Goal: Task Accomplishment & Management: Use online tool/utility

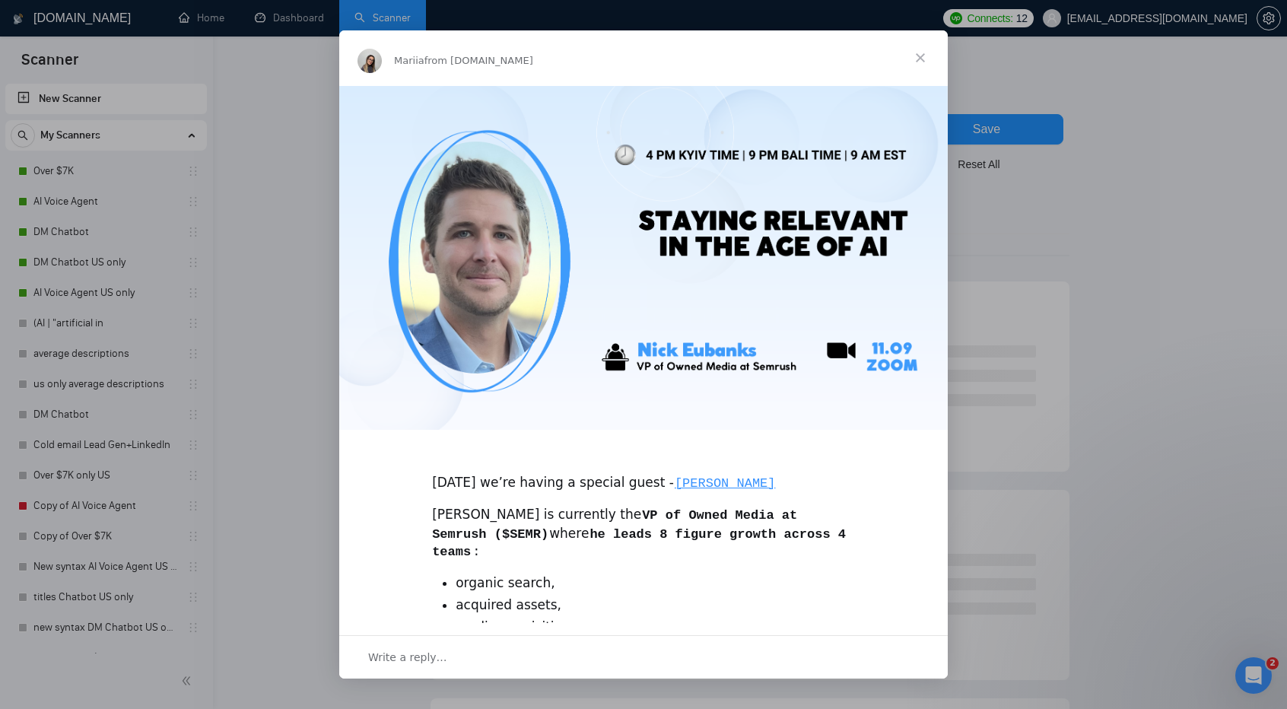
click at [923, 60] on span "Close" at bounding box center [920, 57] width 55 height 55
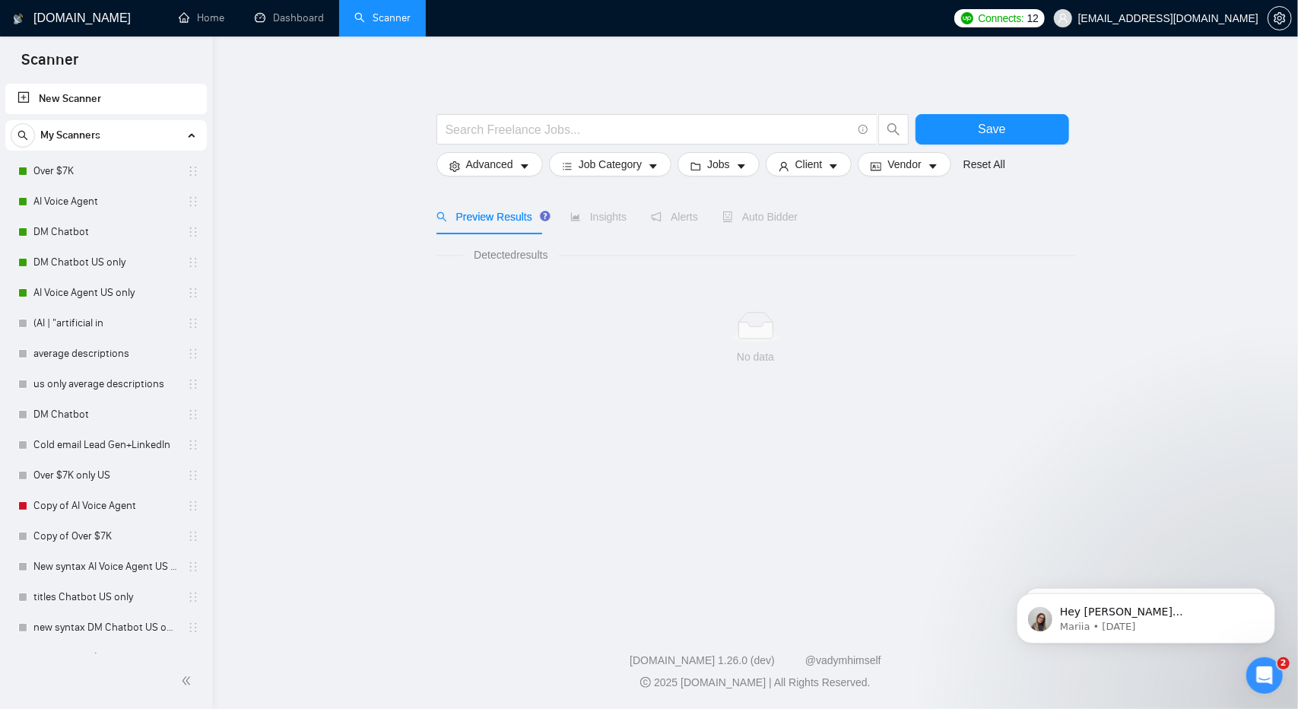
click at [79, 88] on link "New Scanner" at bounding box center [105, 99] width 177 height 30
click at [520, 135] on input "text" at bounding box center [649, 129] width 406 height 19
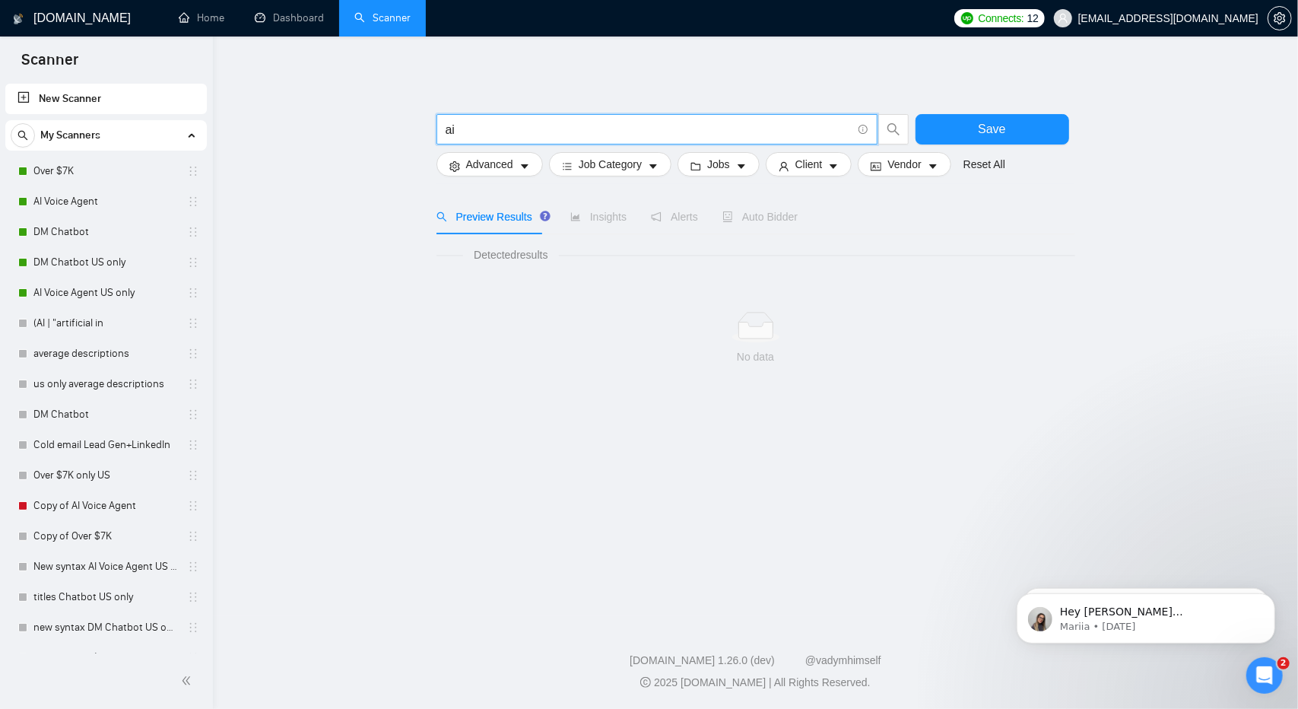
type input "a"
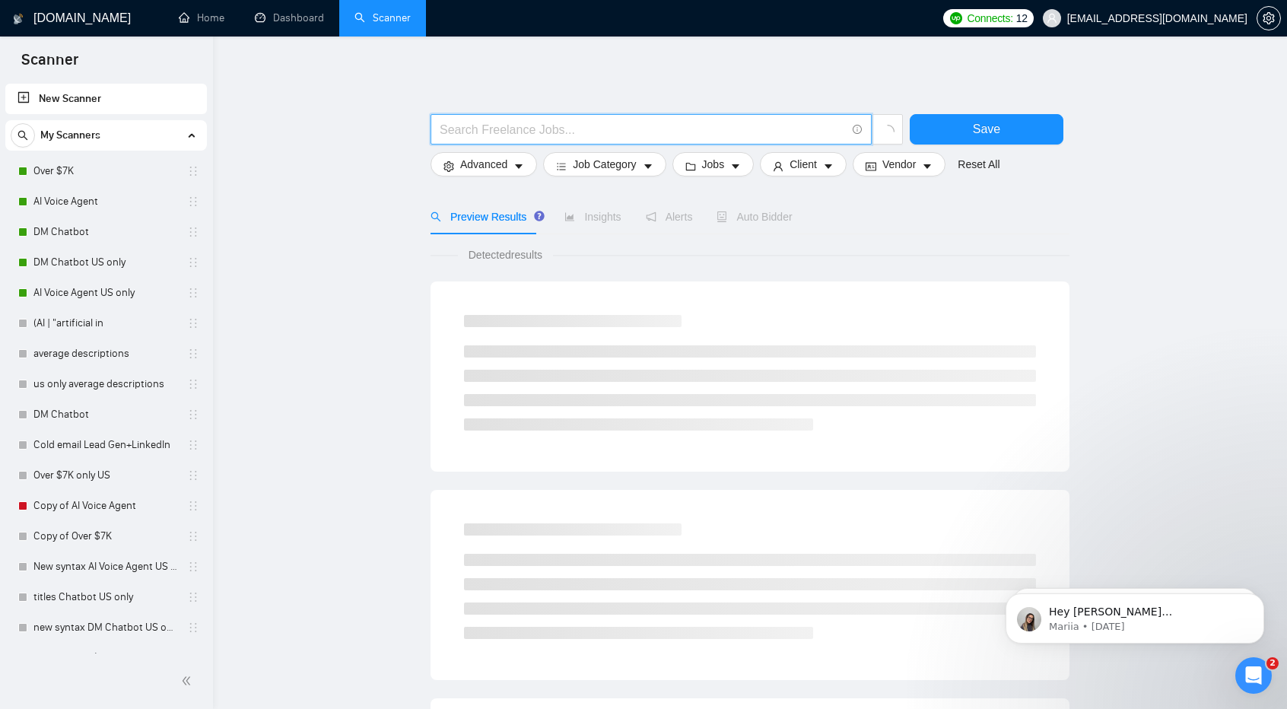
click at [503, 131] on input "text" at bounding box center [643, 129] width 406 height 19
type input "a"
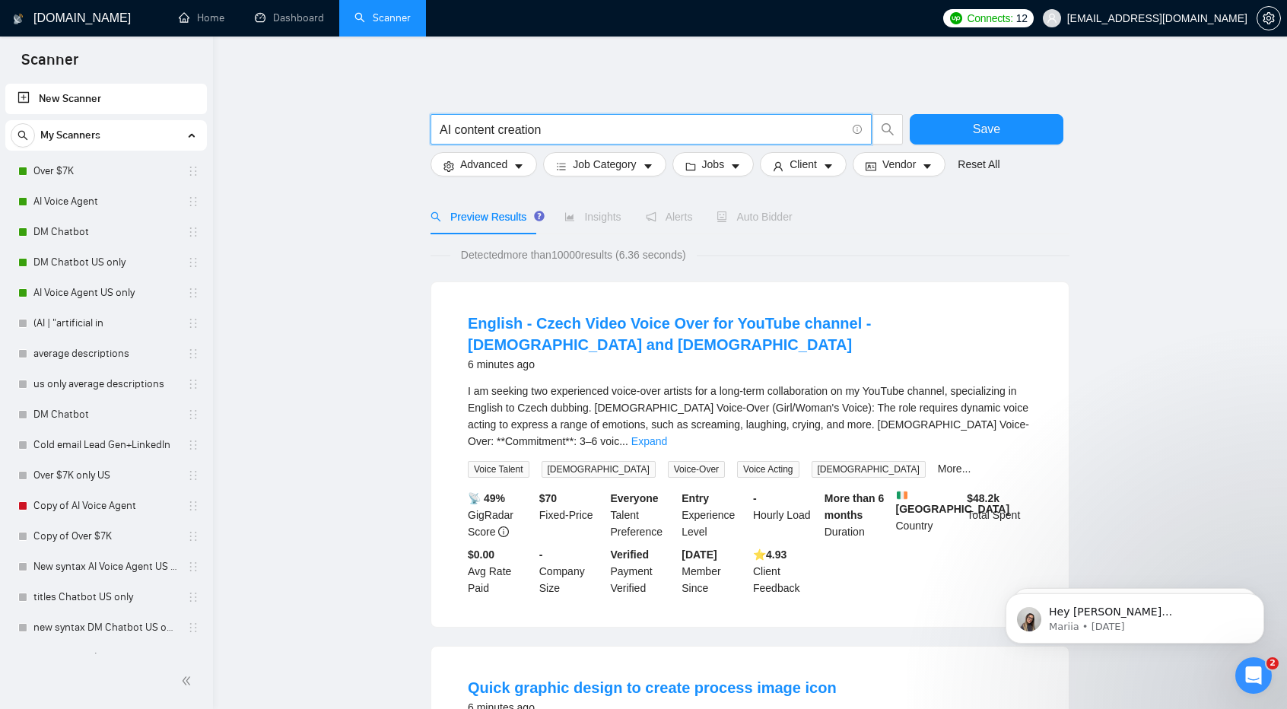
type input "AI content creation"
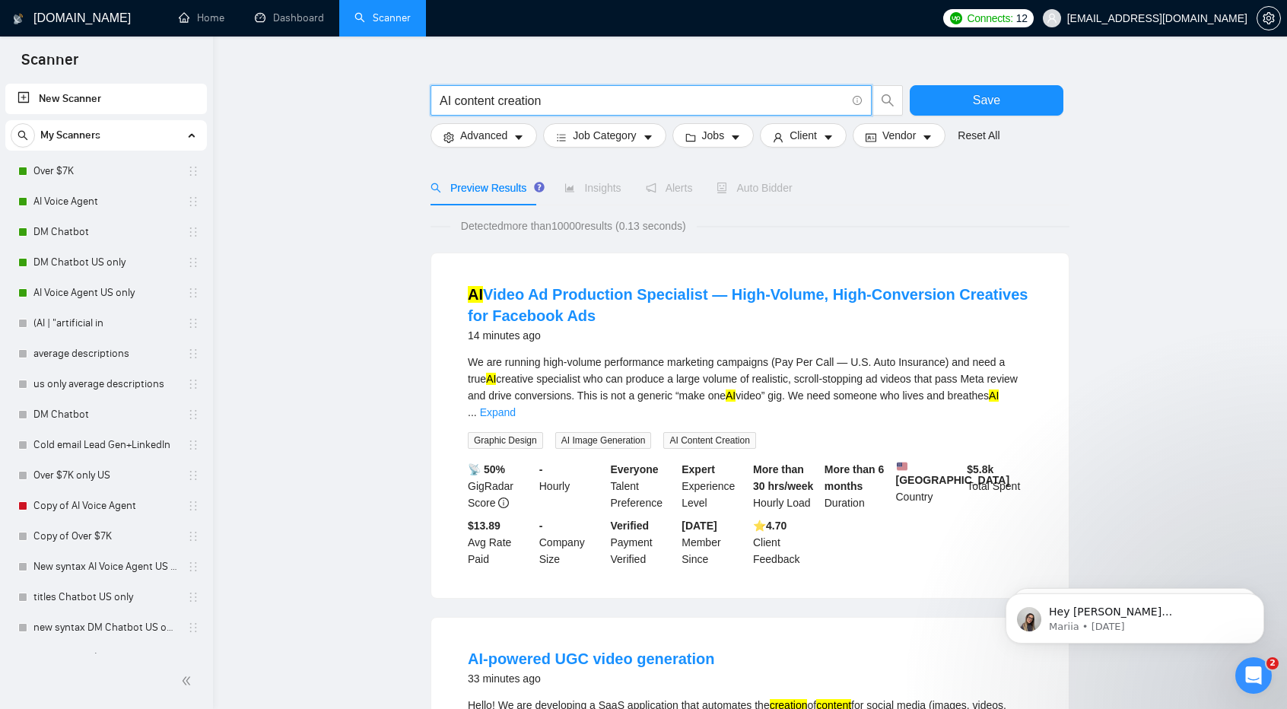
scroll to position [30, 0]
